Goal: Information Seeking & Learning: Learn about a topic

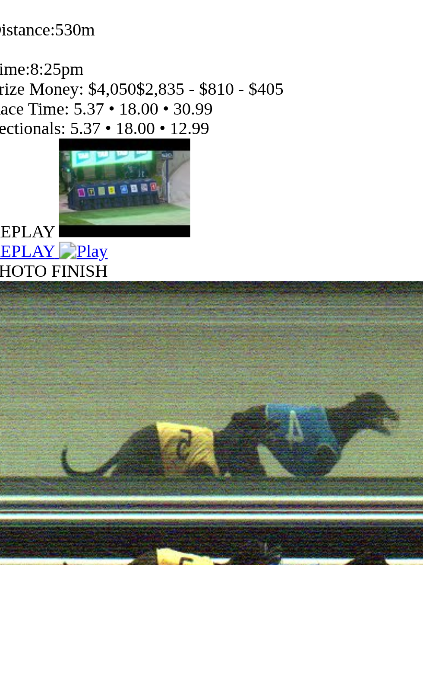
scroll to position [47, 0]
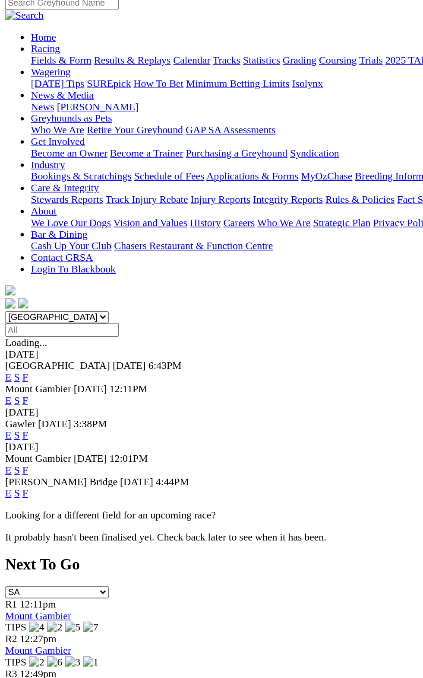
scroll to position [72, 0]
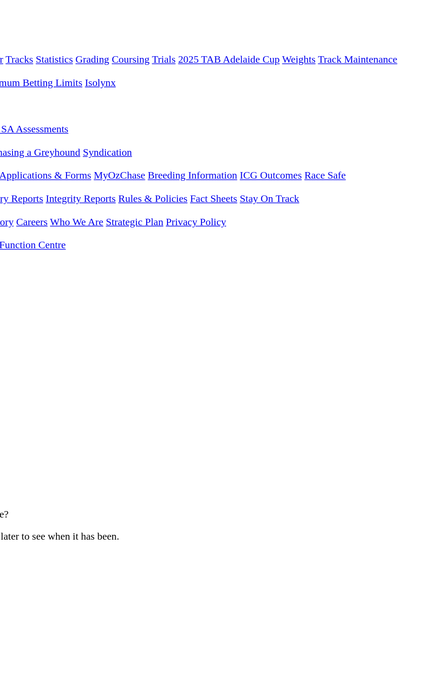
click at [19, 250] on link "F" at bounding box center [17, 253] width 4 height 7
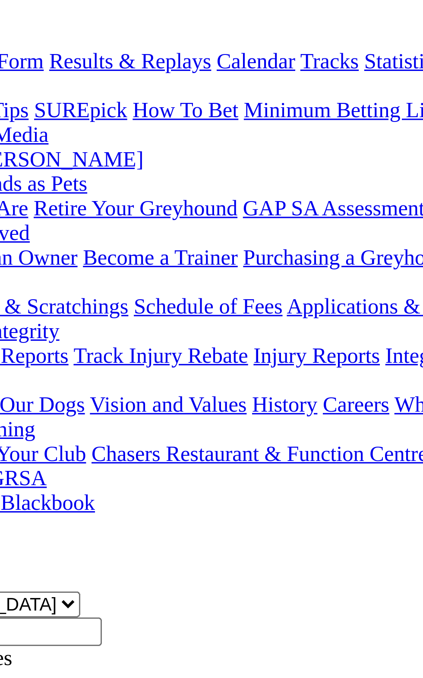
scroll to position [90, 0]
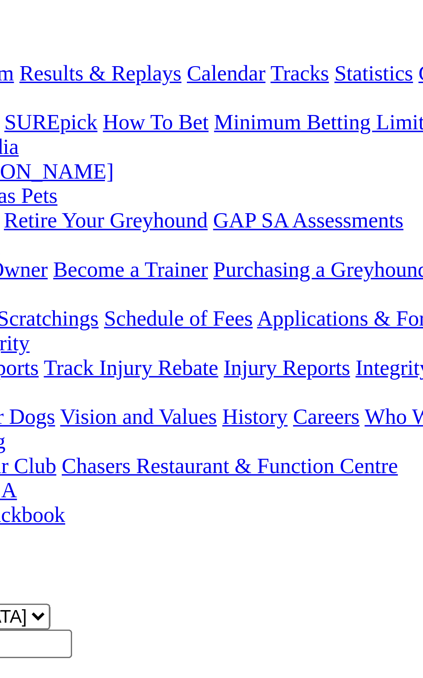
click at [245, 468] on td "31.01" at bounding box center [258, 472] width 27 height 9
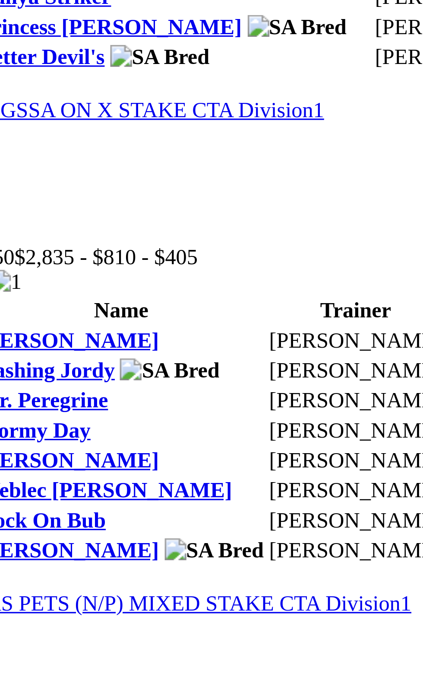
scroll to position [986, 0]
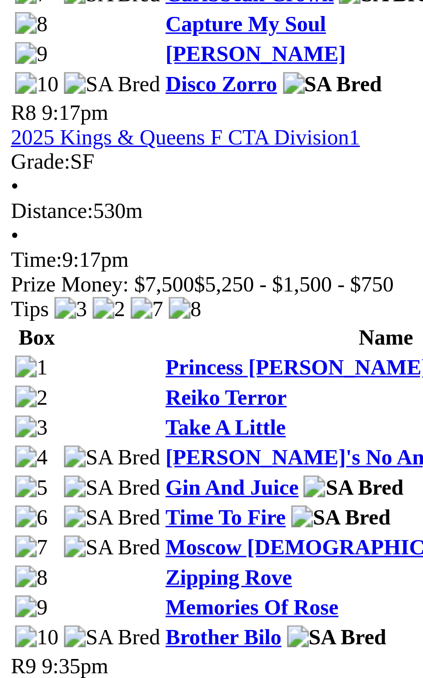
scroll to position [1282, 0]
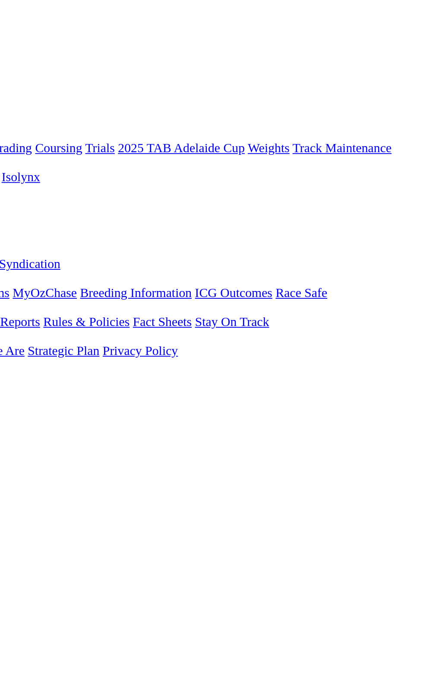
click at [19, 361] on link "F" at bounding box center [17, 364] width 4 height 7
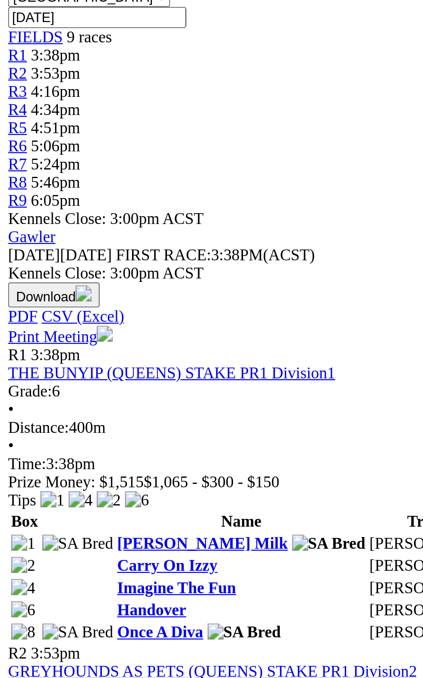
scroll to position [253, 0]
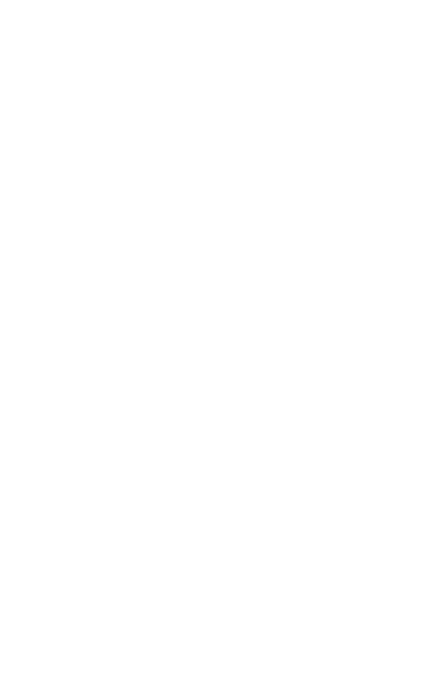
scroll to position [547, 0]
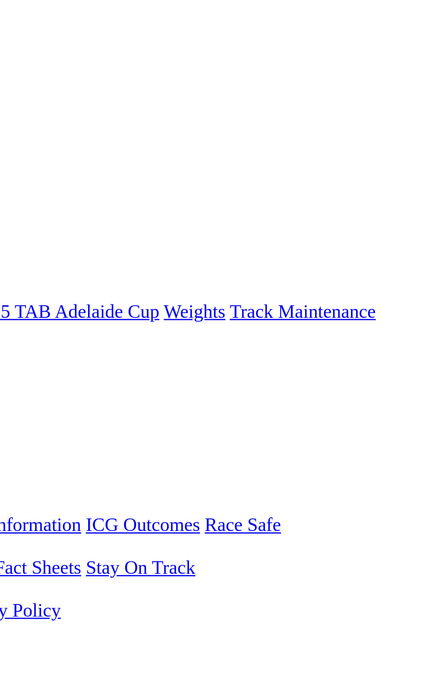
scroll to position [0, 0]
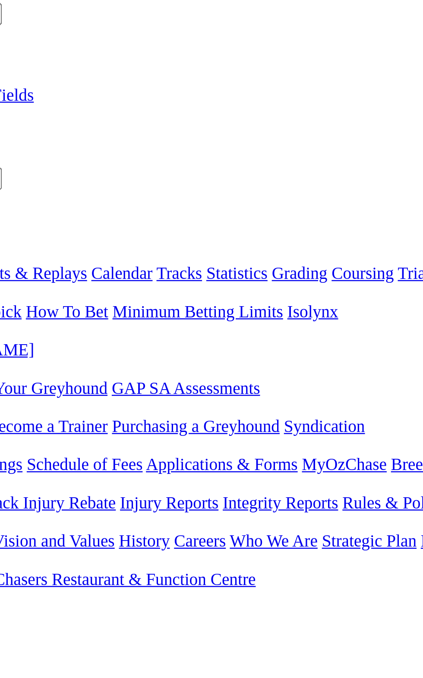
click at [97, 672] on link "Ouzo And Coke" at bounding box center [73, 675] width 47 height 7
